Goal: Obtain resource: Obtain resource

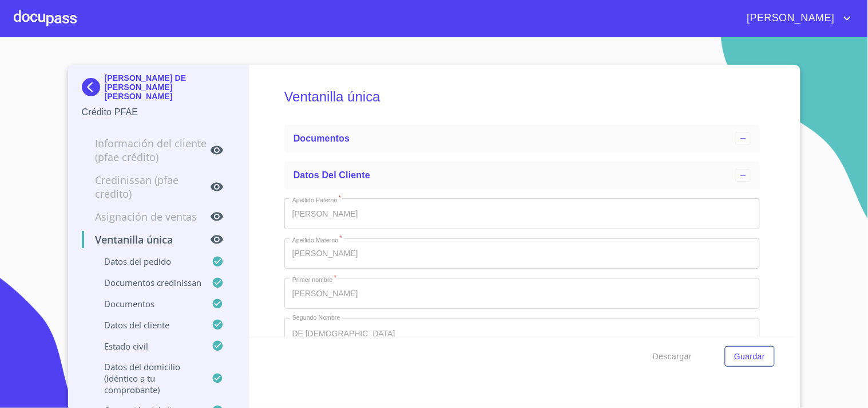
type input "1 de ene. de 1990"
click at [43, 13] on div at bounding box center [45, 18] width 63 height 37
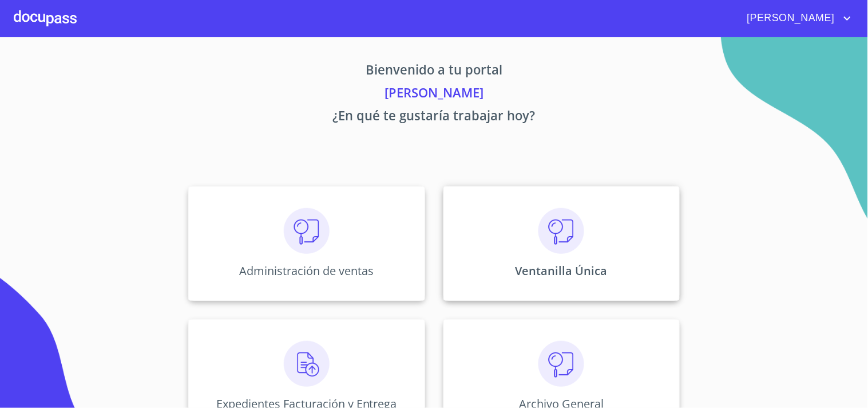
click at [636, 242] on div "Ventanilla Única" at bounding box center [562, 243] width 236 height 114
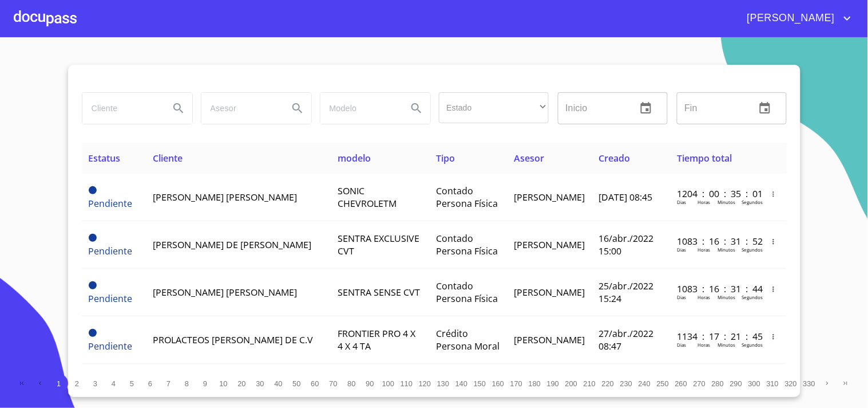
click at [144, 121] on input "search" at bounding box center [121, 108] width 78 height 31
type input "[PERSON_NAME] [PERSON_NAME]"
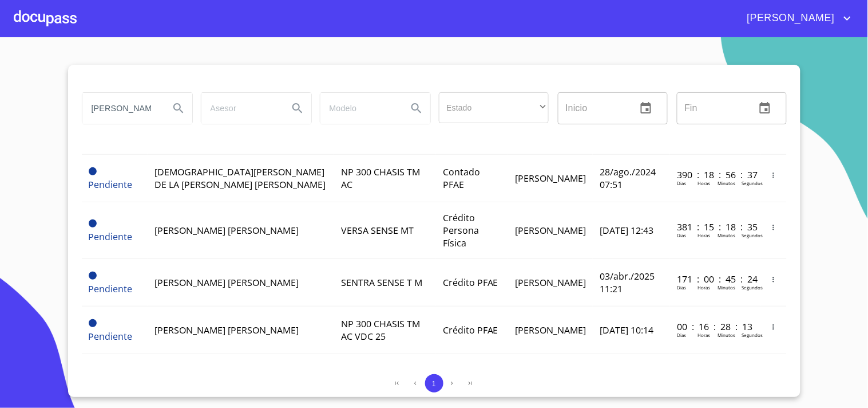
scroll to position [445, 0]
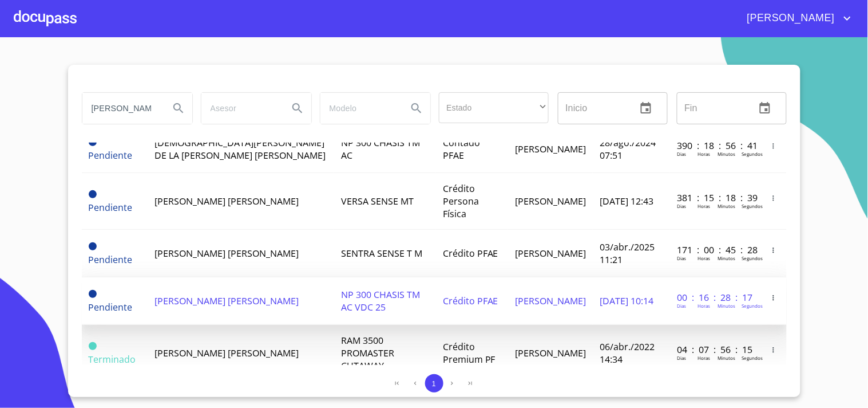
click at [378, 277] on td "NP 300 CHASIS TM AC VDC 25" at bounding box center [385, 301] width 102 height 48
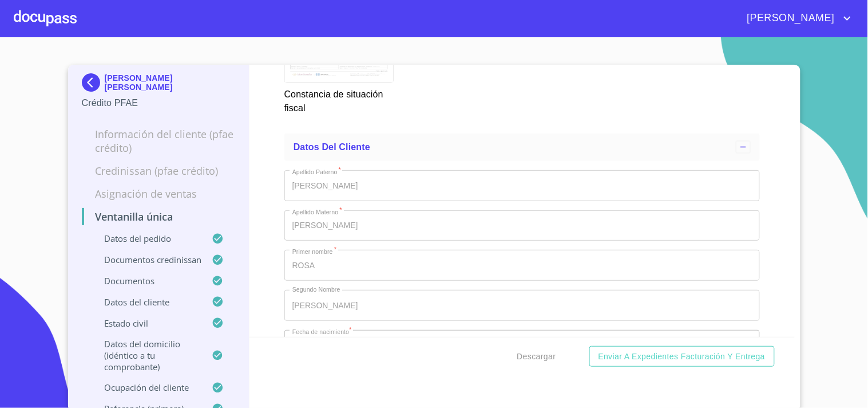
scroll to position [3816, 0]
click at [525, 357] on span "Descargar" at bounding box center [536, 356] width 39 height 14
click at [44, 9] on div at bounding box center [45, 18] width 63 height 37
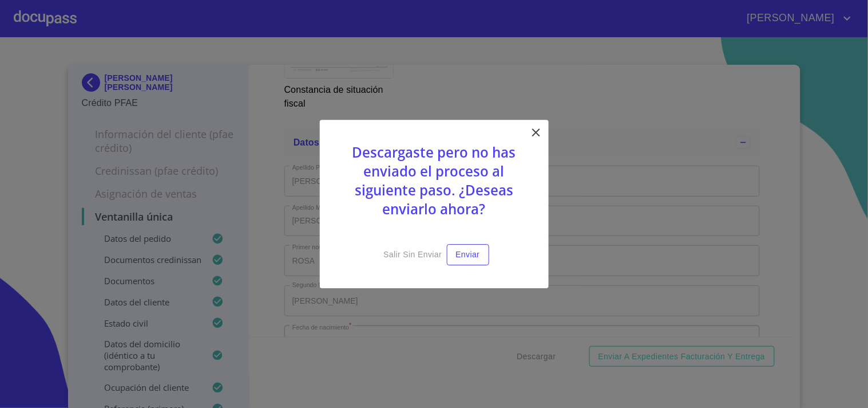
click at [541, 127] on icon at bounding box center [537, 132] width 14 height 14
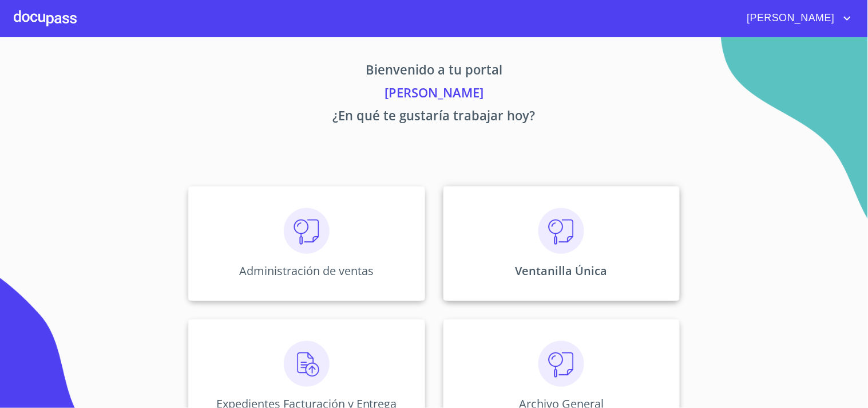
click at [539, 224] on img at bounding box center [562, 231] width 46 height 46
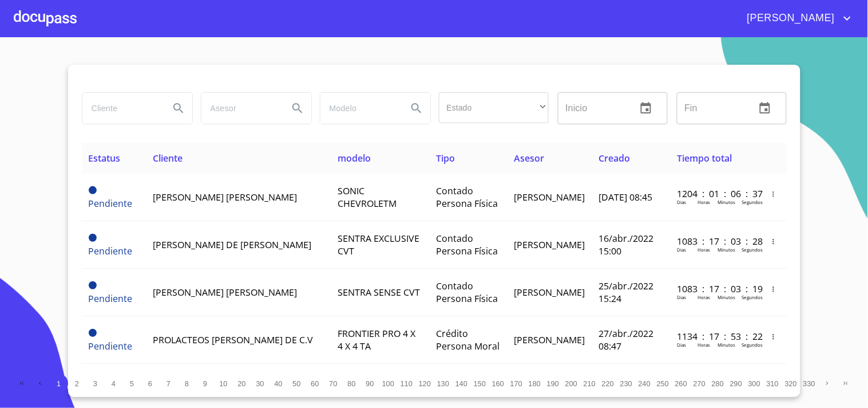
click at [124, 100] on input "search" at bounding box center [121, 108] width 78 height 31
type input "p"
type input "[PERSON_NAME]"
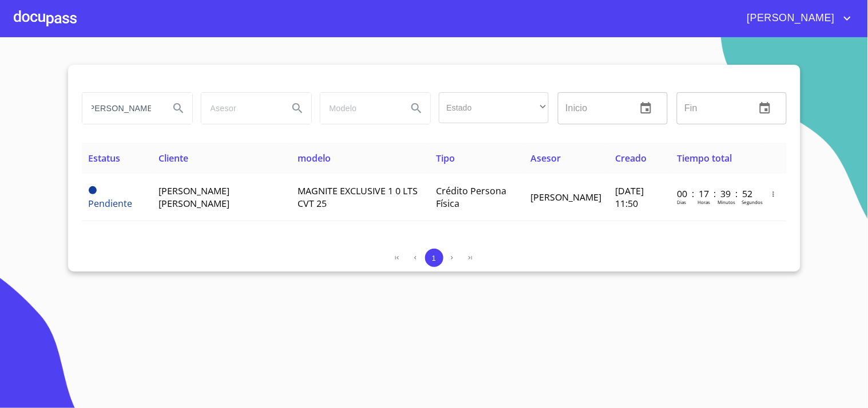
scroll to position [0, 0]
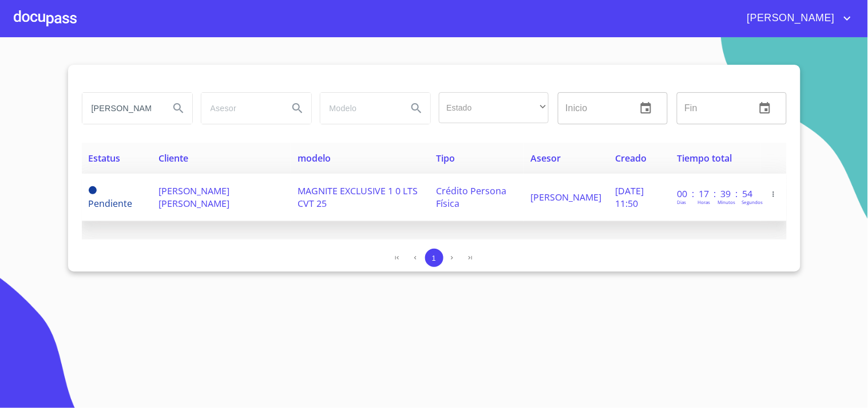
click at [327, 197] on span "MAGNITE EXCLUSIVE 1 0 LTS CVT 25" at bounding box center [358, 196] width 120 height 25
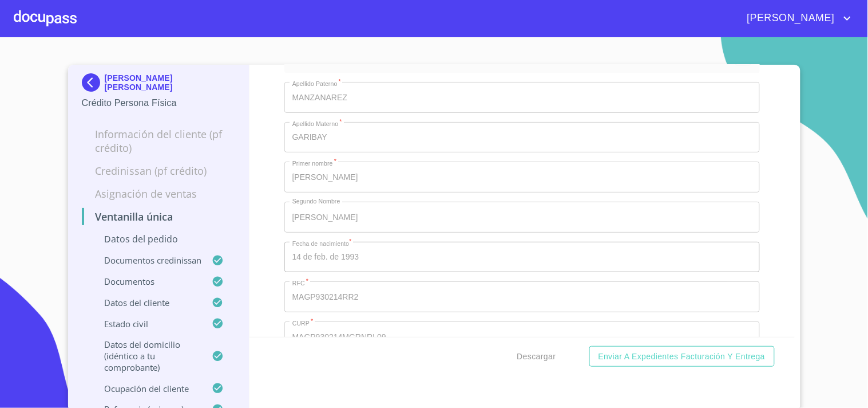
scroll to position [4325, 0]
click at [524, 353] on span "Descargar" at bounding box center [536, 356] width 39 height 14
click at [528, 351] on span "Descargar" at bounding box center [536, 356] width 39 height 14
click at [55, 10] on div at bounding box center [45, 18] width 63 height 37
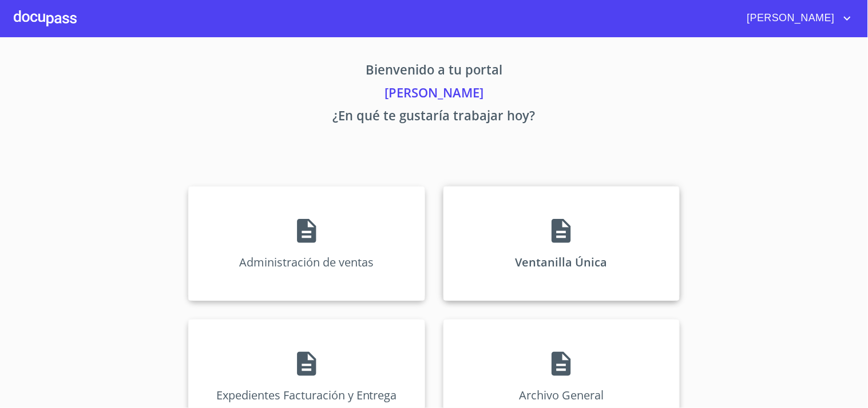
click at [650, 270] on div "Ventanilla Única" at bounding box center [562, 243] width 236 height 114
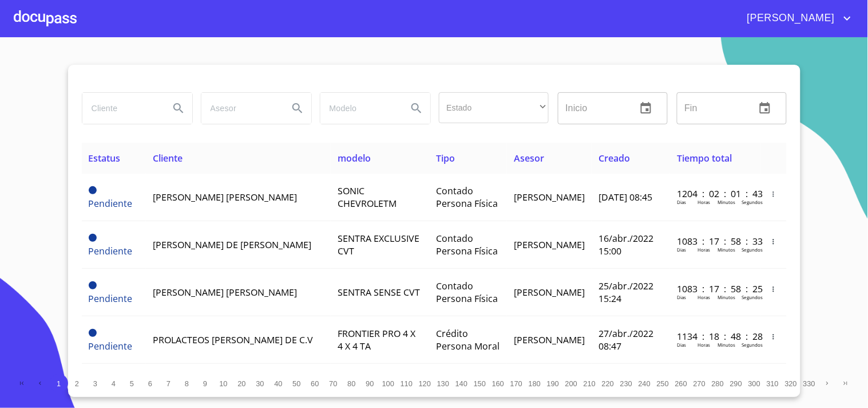
click at [153, 113] on input "search" at bounding box center [121, 108] width 78 height 31
type input "[PERSON_NAME]"
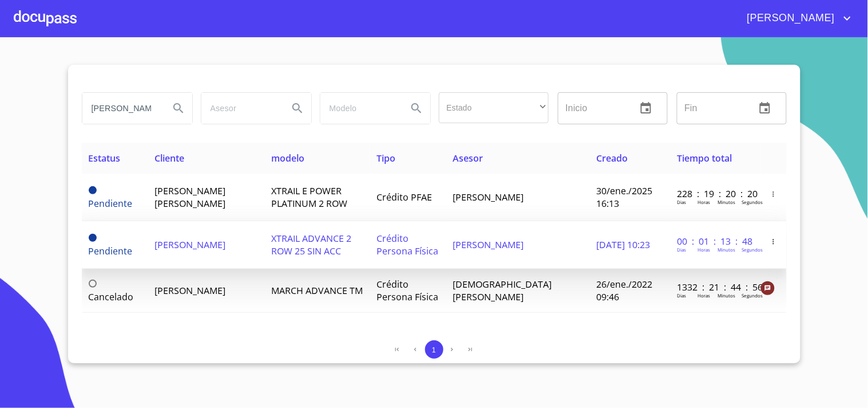
click at [222, 262] on td "[PERSON_NAME]" at bounding box center [206, 245] width 117 height 48
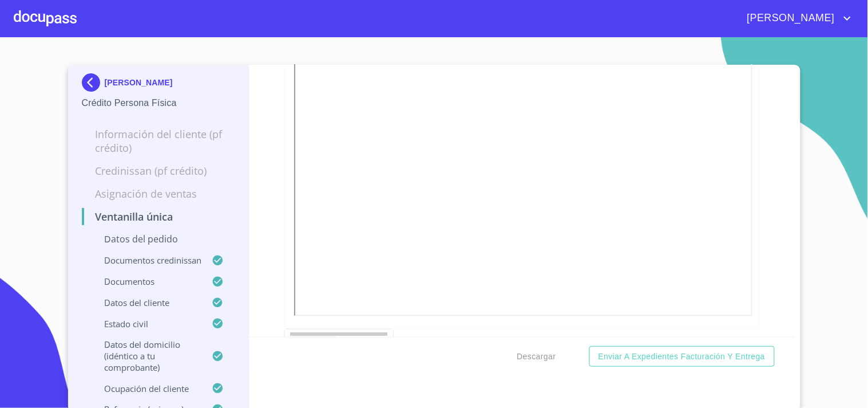
scroll to position [3985, 0]
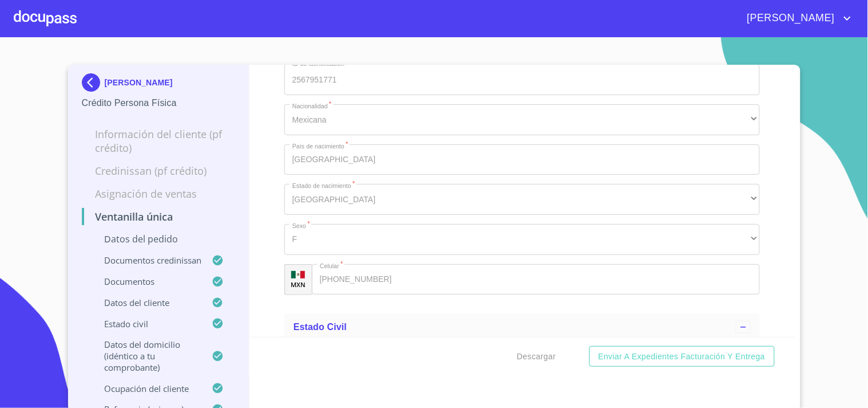
scroll to position [4494, 0]
click at [521, 350] on span "Descargar" at bounding box center [536, 356] width 39 height 14
